Goal: Complete application form: Complete application form

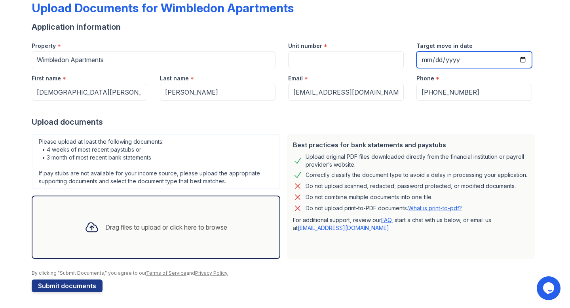
click at [429, 61] on input "Target move in date" at bounding box center [473, 59] width 115 height 17
click at [522, 59] on input "Target move in date" at bounding box center [473, 59] width 115 height 17
type input "2025-10-06"
click at [151, 223] on div "Drag files to upload or click here to browse" at bounding box center [166, 226] width 122 height 9
click at [194, 215] on div "Drag files to upload or click here to browse" at bounding box center [155, 227] width 155 height 27
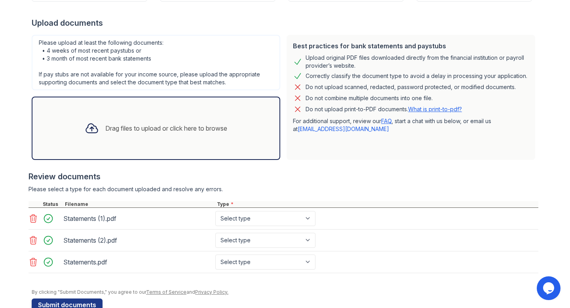
scroll to position [163, 0]
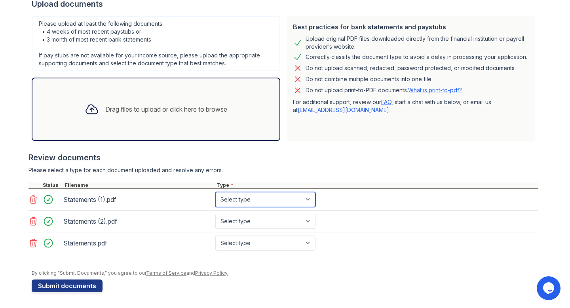
click at [237, 200] on select "Select type Paystub Bank Statement Offer Letter Tax Documents Benefit Award Let…" at bounding box center [265, 199] width 100 height 15
select select "bank_statement"
click at [215, 192] on select "Select type Paystub Bank Statement Offer Letter Tax Documents Benefit Award Let…" at bounding box center [265, 199] width 100 height 15
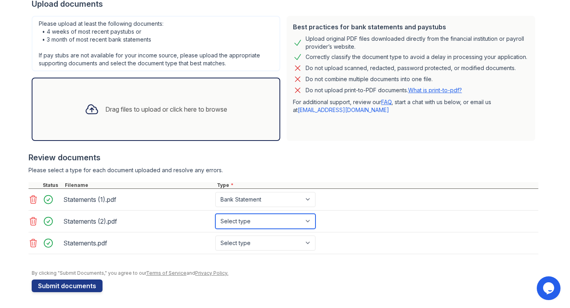
click at [240, 218] on select "Select type Paystub Bank Statement Offer Letter Tax Documents Benefit Award Let…" at bounding box center [265, 221] width 100 height 15
select select "bank_statement"
click at [215, 214] on select "Select type Paystub Bank Statement Offer Letter Tax Documents Benefit Award Let…" at bounding box center [265, 221] width 100 height 15
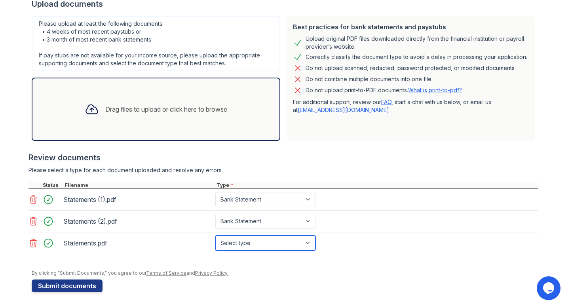
click at [242, 243] on select "Select type Paystub Bank Statement Offer Letter Tax Documents Benefit Award Let…" at bounding box center [265, 242] width 100 height 15
select select "bank_statement"
click at [215, 235] on select "Select type Paystub Bank Statement Offer Letter Tax Documents Benefit Award Let…" at bounding box center [265, 242] width 100 height 15
click at [222, 107] on div "Drag files to upload or click here to browse" at bounding box center [166, 108] width 122 height 9
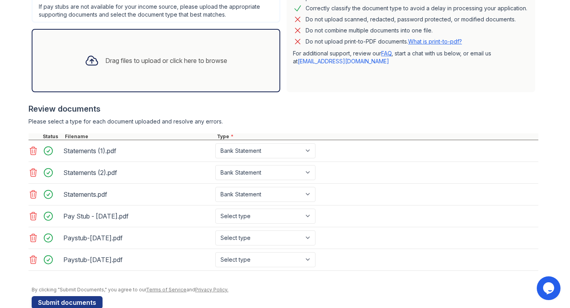
scroll to position [228, 0]
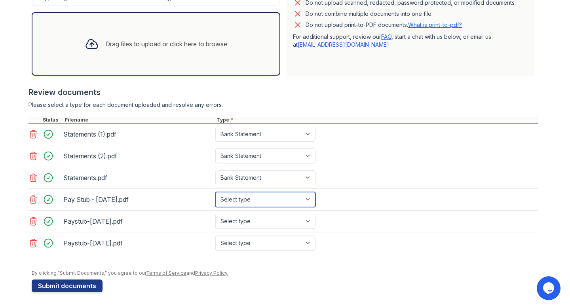
click at [285, 202] on select "Select type Paystub Bank Statement Offer Letter Tax Documents Benefit Award Let…" at bounding box center [265, 199] width 100 height 15
select select "paystub"
click at [215, 192] on select "Select type Paystub Bank Statement Offer Letter Tax Documents Benefit Award Let…" at bounding box center [265, 199] width 100 height 15
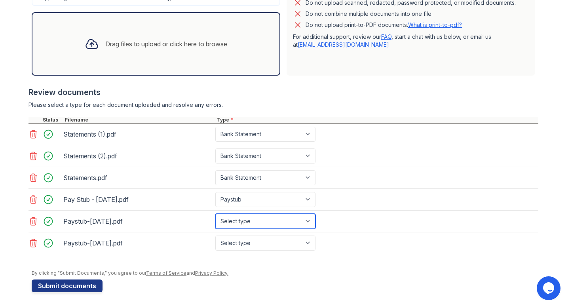
click at [274, 222] on select "Select type Paystub Bank Statement Offer Letter Tax Documents Benefit Award Let…" at bounding box center [265, 221] width 100 height 15
select select "paystub"
click at [215, 214] on select "Select type Paystub Bank Statement Offer Letter Tax Documents Benefit Award Let…" at bounding box center [265, 221] width 100 height 15
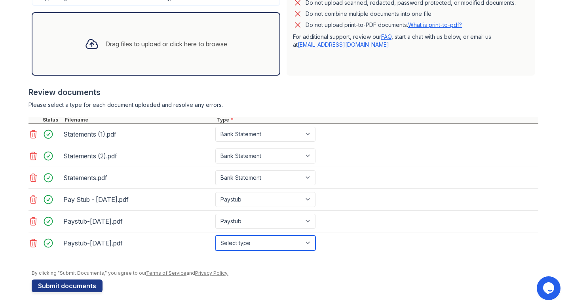
click at [266, 240] on select "Select type Paystub Bank Statement Offer Letter Tax Documents Benefit Award Let…" at bounding box center [265, 242] width 100 height 15
select select "paystub"
click at [215, 235] on select "Select type Paystub Bank Statement Offer Letter Tax Documents Benefit Award Let…" at bounding box center [265, 242] width 100 height 15
click at [179, 50] on div "Drag files to upload or click here to browse" at bounding box center [155, 43] width 155 height 27
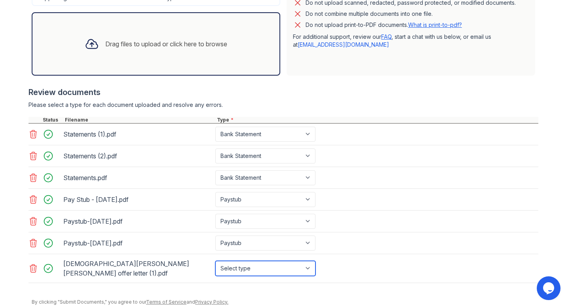
click at [278, 267] on select "Select type Paystub Bank Statement Offer Letter Tax Documents Benefit Award Let…" at bounding box center [265, 268] width 100 height 15
select select "offer_letter"
click at [215, 261] on select "Select type Paystub Bank Statement Offer Letter Tax Documents Benefit Award Let…" at bounding box center [265, 268] width 100 height 15
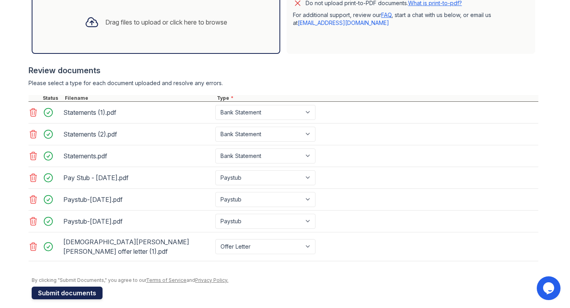
click at [65, 286] on button "Submit documents" at bounding box center [67, 292] width 71 height 13
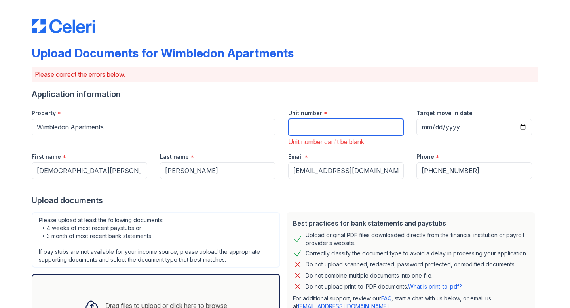
click at [379, 128] on input "Unit number" at bounding box center [345, 127] width 115 height 17
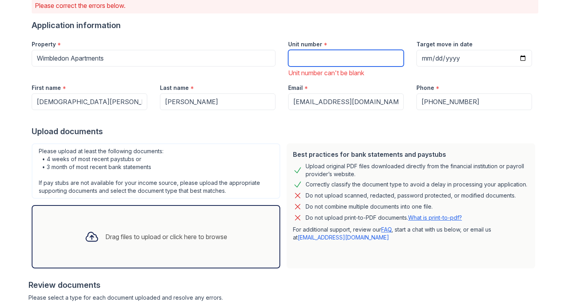
scroll to position [0, 0]
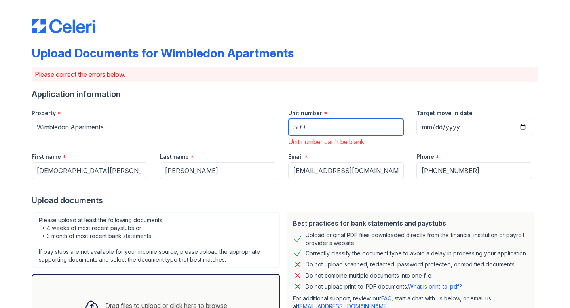
type input "309"
click at [406, 149] on div "Email * anumulavedavyas@gmail.com" at bounding box center [346, 162] width 128 height 32
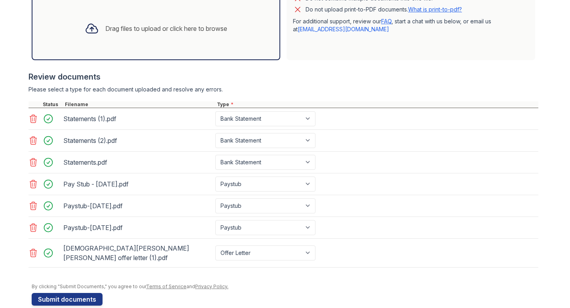
scroll to position [283, 0]
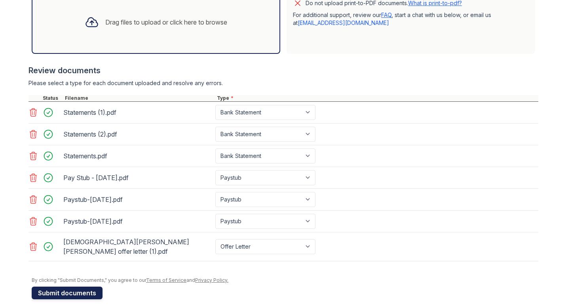
click at [76, 286] on button "Submit documents" at bounding box center [67, 292] width 71 height 13
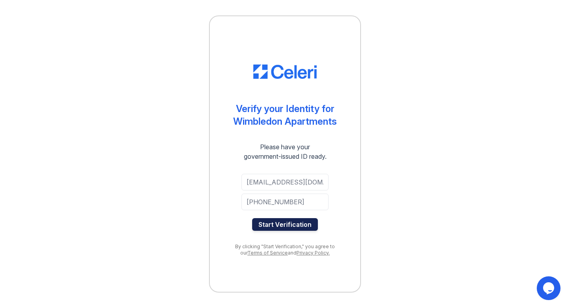
click at [294, 225] on button "Start Verification" at bounding box center [285, 224] width 66 height 13
